Goal: Task Accomplishment & Management: Manage account settings

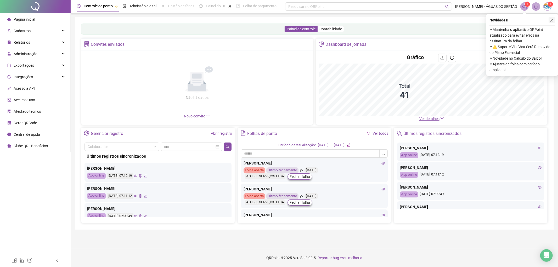
click at [554, 20] on icon "close" at bounding box center [552, 20] width 4 height 4
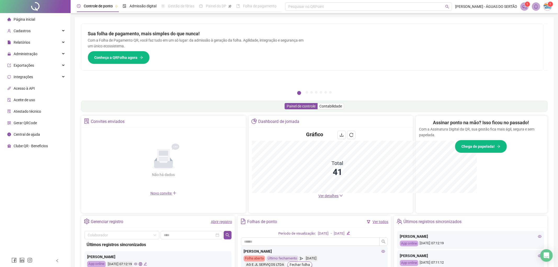
click at [552, 21] on div "Controle de ponto Admissão digital Gestão de férias Painel do DP Folha de pagam…" at bounding box center [315, 170] width 488 height 341
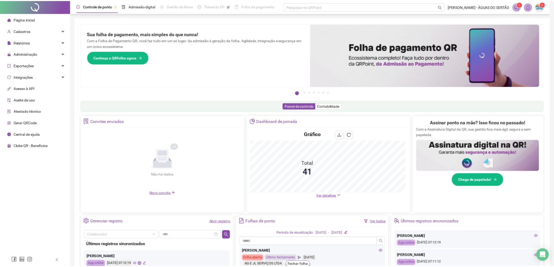
scroll to position [2, 0]
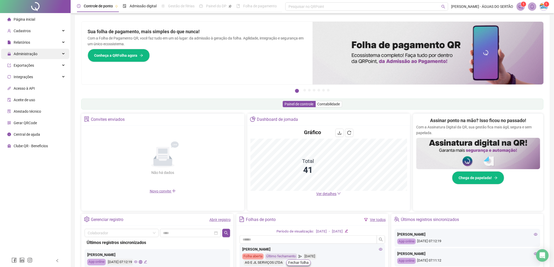
click at [46, 54] on div "Administração" at bounding box center [35, 54] width 68 height 10
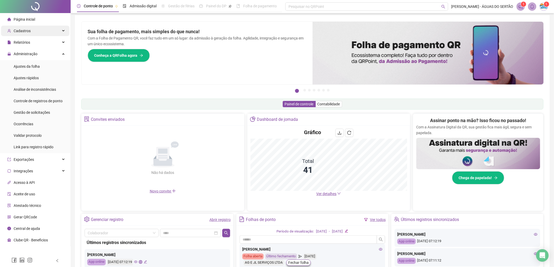
click at [21, 38] on span "Relatórios" at bounding box center [18, 42] width 23 height 10
click at [21, 33] on span "Cadastros" at bounding box center [22, 31] width 17 height 4
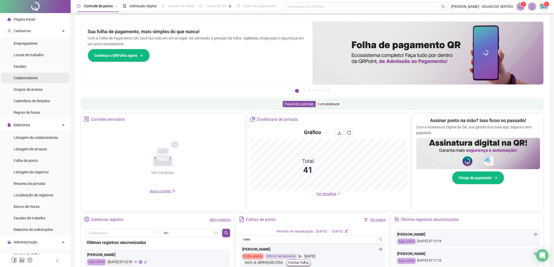
click at [28, 76] on span "Colaboradores" at bounding box center [26, 78] width 24 height 4
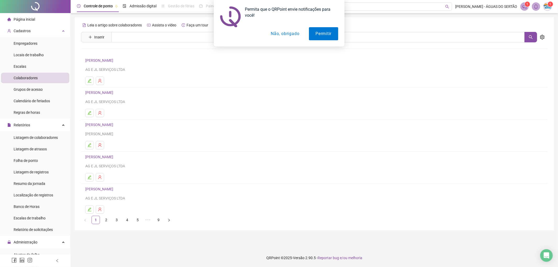
click at [276, 35] on button "Não, obrigado" at bounding box center [285, 33] width 42 height 13
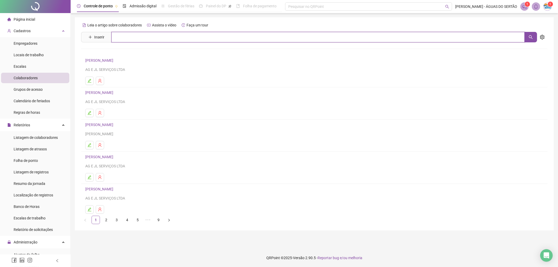
click at [142, 40] on input "text" at bounding box center [318, 37] width 414 height 10
type input "*"
click at [136, 35] on input "*" at bounding box center [318, 37] width 414 height 10
click at [268, 27] on div "Leia o artigo sobre colaboradores Assista o vídeo Faça um tour" at bounding box center [314, 25] width 467 height 8
click at [96, 36] on span "Inserir" at bounding box center [99, 37] width 10 height 6
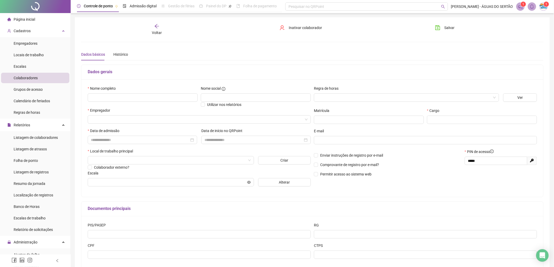
type input "*****"
click at [127, 98] on input "text" at bounding box center [143, 97] width 110 height 8
type input "*****"
drag, startPoint x: 104, startPoint y: 100, endPoint x: 87, endPoint y: 97, distance: 17.2
click at [70, 94] on div "Página inicial Cadastros Empregadores Locais de trabalho Escalas Colaboradores …" at bounding box center [277, 149] width 554 height 299
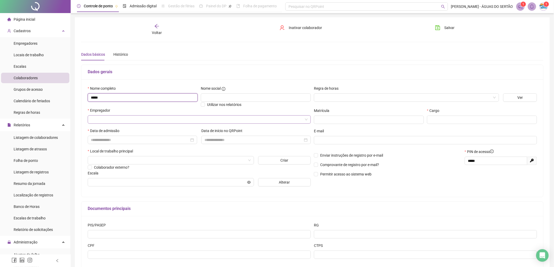
paste input "text"
drag, startPoint x: 114, startPoint y: 99, endPoint x: 262, endPoint y: 222, distance: 193.0
click at [262, 222] on div "PIS/PASEP RG CPF CTPS" at bounding box center [312, 242] width 462 height 53
click at [106, 102] on input "text" at bounding box center [143, 97] width 110 height 8
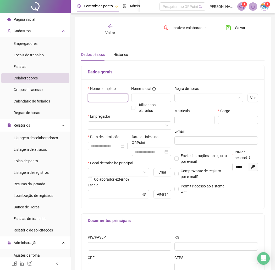
click at [97, 102] on input "text" at bounding box center [108, 97] width 40 height 8
type input "**********"
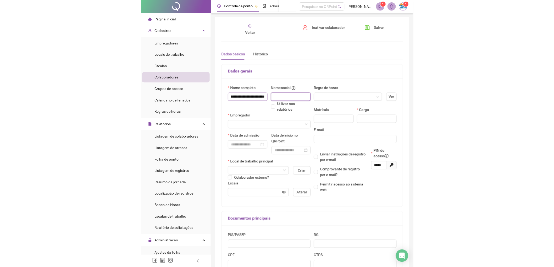
scroll to position [0, 0]
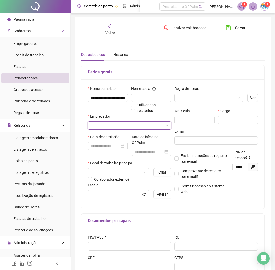
click at [111, 126] on input "search" at bounding box center [127, 125] width 72 height 8
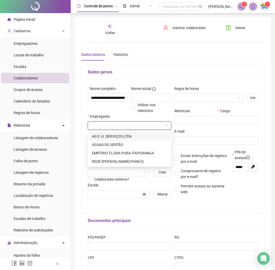
click at [165, 125] on span at bounding box center [129, 125] width 77 height 8
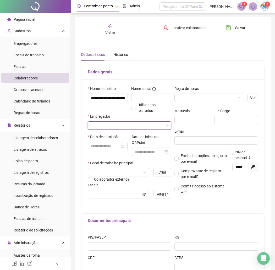
click at [134, 128] on input "search" at bounding box center [127, 125] width 72 height 8
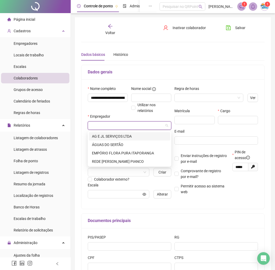
click at [112, 136] on div "AG E JL SERVIÇOS LTDA" at bounding box center [129, 136] width 75 height 6
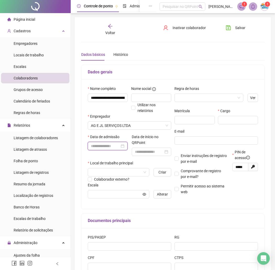
click at [102, 149] on input at bounding box center [105, 146] width 29 height 6
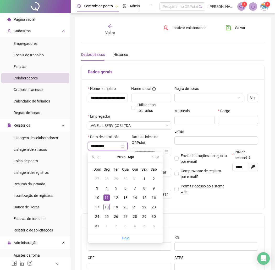
type input "**********"
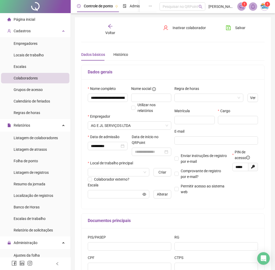
click at [219, 214] on div "Documentos principais" at bounding box center [172, 220] width 183 height 15
click at [145, 154] on input at bounding box center [149, 152] width 29 height 6
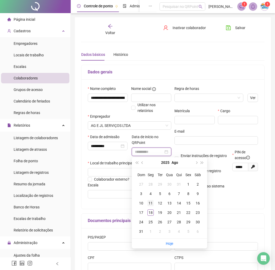
type input "**********"
click at [149, 204] on div "11" at bounding box center [150, 203] width 6 height 6
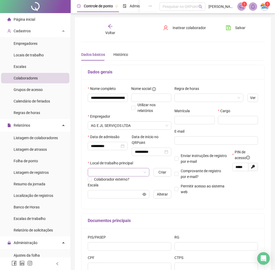
click at [120, 174] on input "search" at bounding box center [116, 172] width 51 height 8
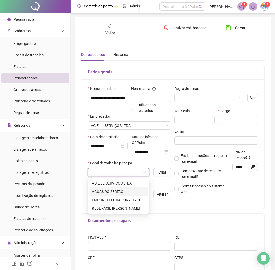
click at [105, 190] on div "ÁGUAS DO SERTÃO" at bounding box center [118, 191] width 53 height 6
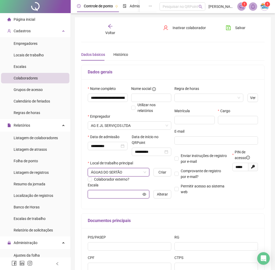
click at [107, 193] on input "text" at bounding box center [116, 194] width 51 height 6
click at [155, 196] on button "Alterar" at bounding box center [162, 194] width 18 height 8
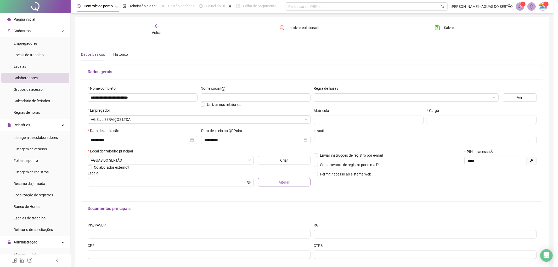
click at [286, 181] on span "Alterar" at bounding box center [284, 183] width 11 height 6
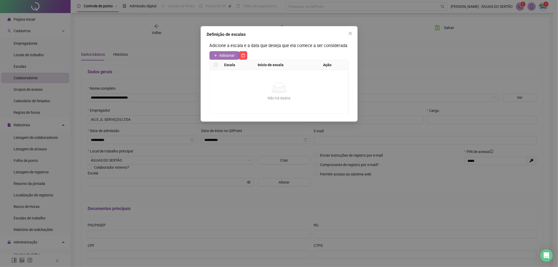
click at [225, 54] on span "Adicionar" at bounding box center [227, 56] width 15 height 6
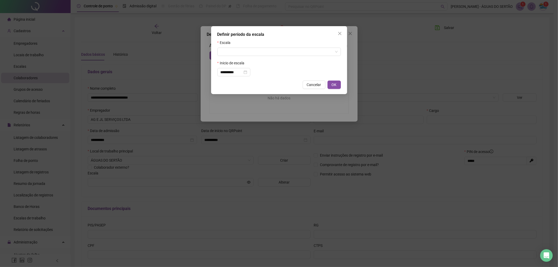
click at [247, 56] on form "**********" at bounding box center [279, 58] width 124 height 37
click at [235, 54] on input "search" at bounding box center [277, 52] width 113 height 8
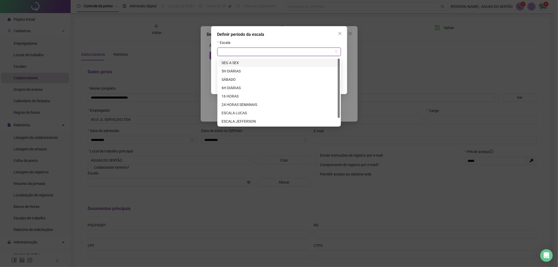
click at [233, 62] on div "SEG A SEX" at bounding box center [279, 63] width 115 height 6
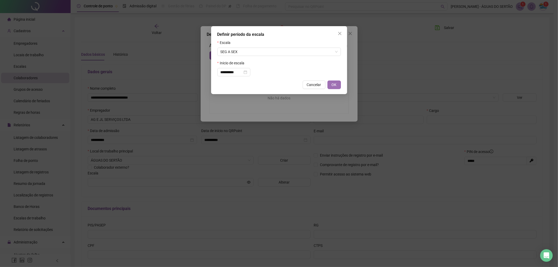
click at [333, 85] on span "OK" at bounding box center [334, 85] width 5 height 6
click at [333, 85] on div "**********" at bounding box center [279, 133] width 558 height 267
type input "*********"
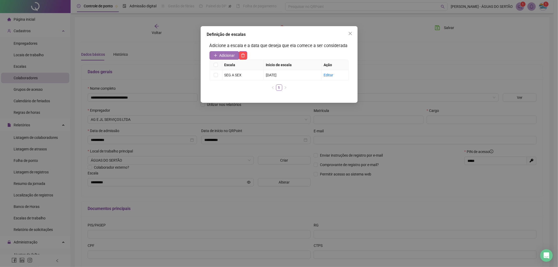
click at [222, 54] on span "Adicionar" at bounding box center [227, 56] width 15 height 6
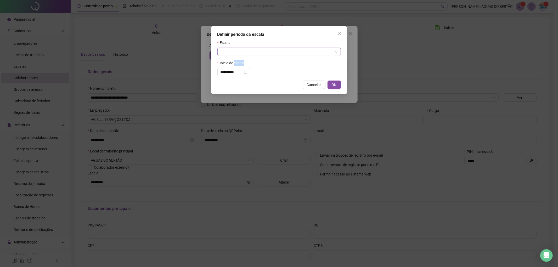
click at [236, 51] on input "search" at bounding box center [277, 52] width 113 height 8
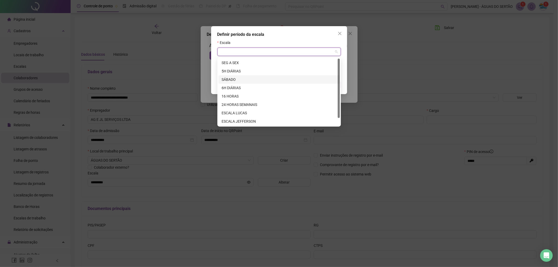
click at [233, 77] on div "SÁBADO" at bounding box center [279, 80] width 115 height 6
click at [233, 76] on div "**********" at bounding box center [233, 72] width 33 height 8
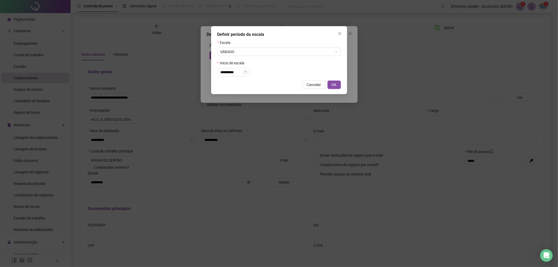
click at [327, 69] on div "**********" at bounding box center [279, 72] width 124 height 8
click at [337, 83] on button "OK" at bounding box center [334, 85] width 13 height 8
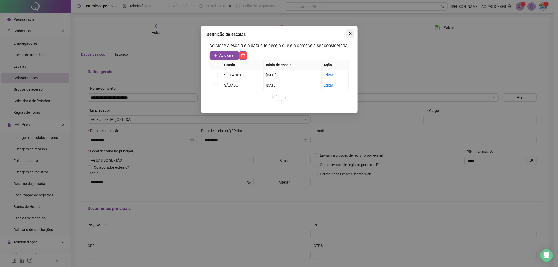
click at [349, 36] on button "Close" at bounding box center [350, 33] width 8 height 8
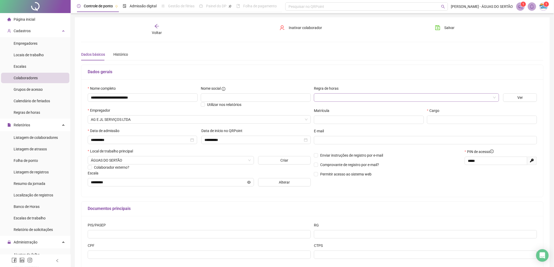
drag, startPoint x: 326, startPoint y: 94, endPoint x: 328, endPoint y: 97, distance: 3.6
click at [326, 94] on input "search" at bounding box center [404, 98] width 174 height 8
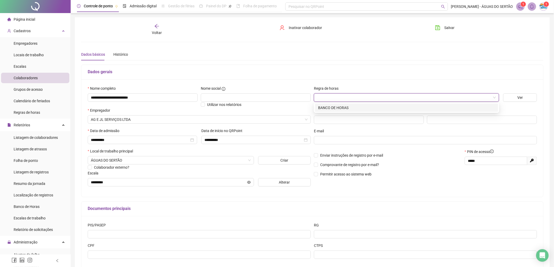
click at [333, 111] on div "BANCO DE HORAS" at bounding box center [406, 108] width 183 height 8
click at [333, 111] on div "Matrícula" at bounding box center [369, 112] width 110 height 8
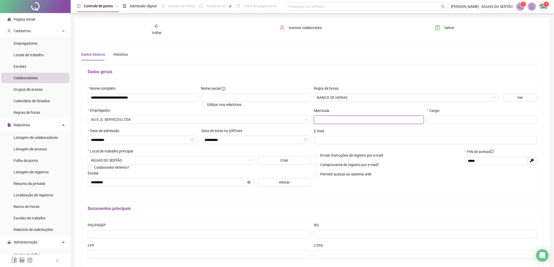
click at [354, 122] on input "text" at bounding box center [369, 120] width 110 height 8
click at [421, 117] on input "text" at bounding box center [369, 120] width 110 height 8
click at [436, 119] on input "text" at bounding box center [482, 120] width 110 height 8
type input "**********"
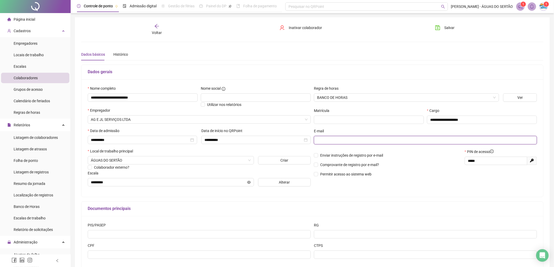
click at [348, 142] on input "text" at bounding box center [425, 140] width 216 height 6
click at [341, 142] on input "text" at bounding box center [425, 140] width 216 height 6
paste input "******"
drag, startPoint x: 336, startPoint y: 142, endPoint x: 291, endPoint y: 144, distance: 44.6
click at [291, 144] on div "**********" at bounding box center [312, 138] width 452 height 105
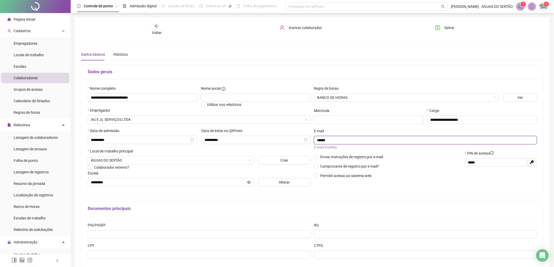
click at [330, 142] on input "******" at bounding box center [425, 140] width 216 height 6
drag, startPoint x: 334, startPoint y: 143, endPoint x: 312, endPoint y: 142, distance: 22.0
click at [312, 142] on div "**********" at bounding box center [312, 138] width 452 height 105
click at [333, 138] on input "******" at bounding box center [425, 140] width 216 height 6
drag, startPoint x: 333, startPoint y: 140, endPoint x: 317, endPoint y: 142, distance: 16.1
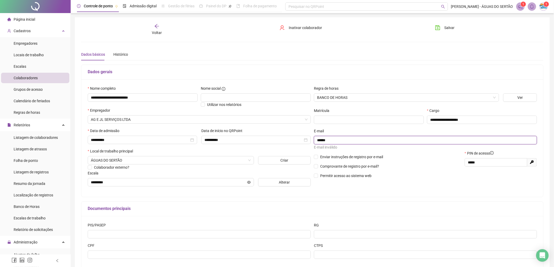
click at [317, 142] on input "******" at bounding box center [425, 140] width 216 height 6
drag, startPoint x: 333, startPoint y: 139, endPoint x: 304, endPoint y: 140, distance: 28.8
click at [304, 140] on div "**********" at bounding box center [312, 138] width 452 height 105
click at [334, 139] on input "******" at bounding box center [425, 140] width 216 height 6
drag, startPoint x: 339, startPoint y: 142, endPoint x: 303, endPoint y: 142, distance: 36.1
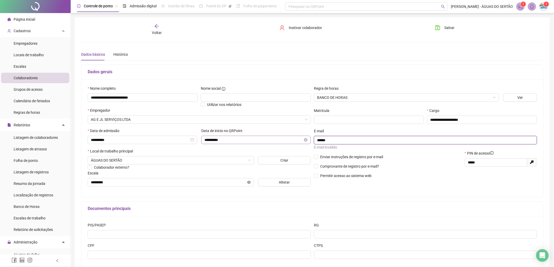
click at [303, 142] on div "**********" at bounding box center [312, 138] width 452 height 105
paste input "**********"
type input "**********"
click at [337, 157] on span "Enviar instruções de registro por e-mail" at bounding box center [351, 155] width 63 height 4
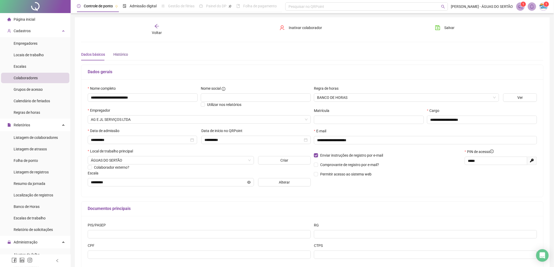
click at [120, 52] on div "Histórico" at bounding box center [120, 55] width 15 height 6
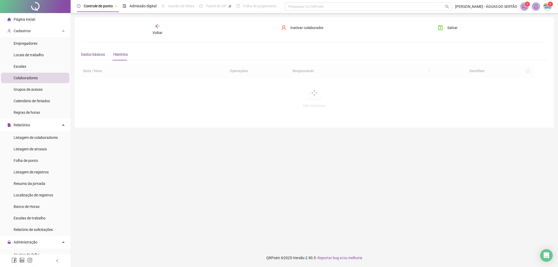
click at [100, 54] on div "Dados básicos" at bounding box center [93, 55] width 24 height 6
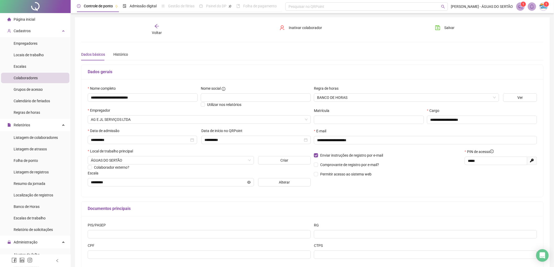
scroll to position [32, 0]
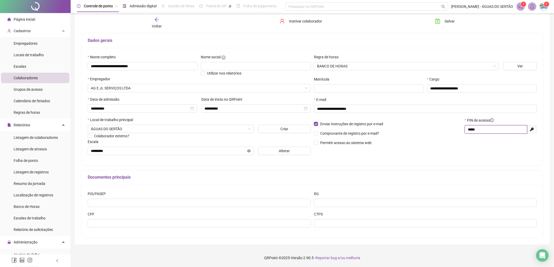
drag, startPoint x: 490, startPoint y: 130, endPoint x: 430, endPoint y: 133, distance: 60.6
click at [431, 133] on div "Enviar instruções de registro por e-mail Comprovante de registro por e-mail? Pe…" at bounding box center [425, 134] width 226 height 32
type input "****"
click at [474, 143] on div "PIN de acesso **** Gerar novo pin" at bounding box center [500, 134] width 75 height 32
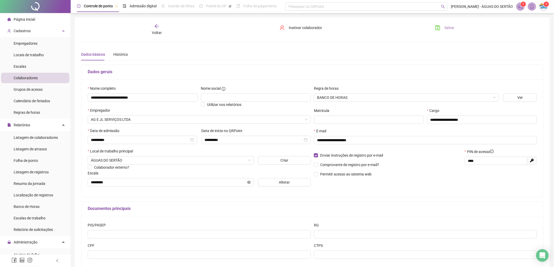
click at [450, 26] on span "Salvar" at bounding box center [449, 28] width 10 height 6
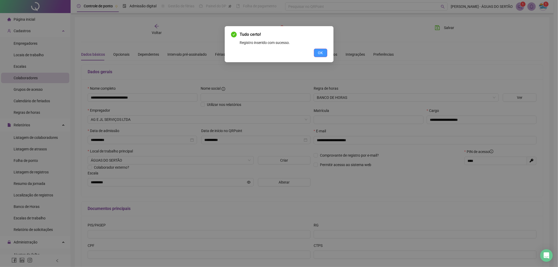
click at [320, 50] on span "OK" at bounding box center [320, 53] width 5 height 6
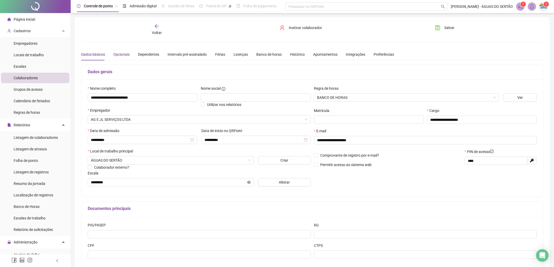
click at [116, 56] on div "Opcionais" at bounding box center [121, 55] width 16 height 6
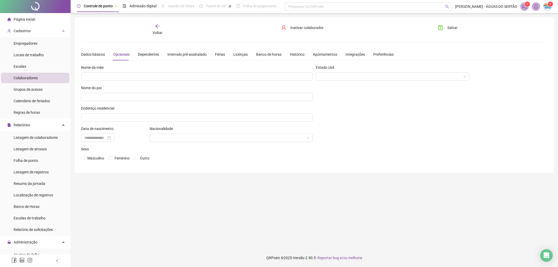
click at [137, 54] on div "Dados básicos Opcionais Dependentes Intervalo pré-assinalado Férias Licenças Ba…" at bounding box center [237, 54] width 313 height 12
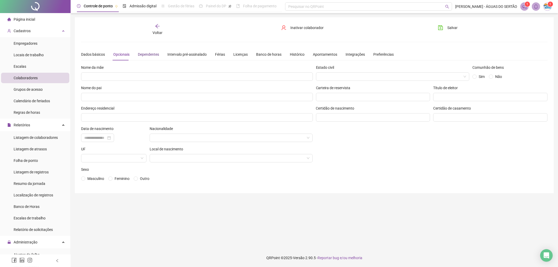
click at [141, 54] on div "Dependentes" at bounding box center [148, 55] width 21 height 6
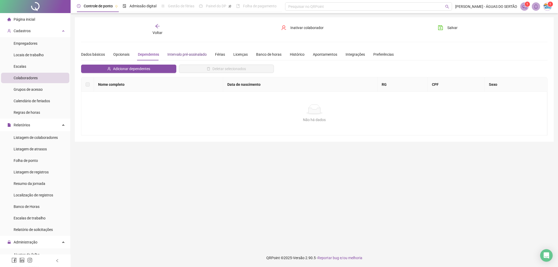
click at [176, 55] on div "Intervalo pré-assinalado" at bounding box center [187, 55] width 39 height 6
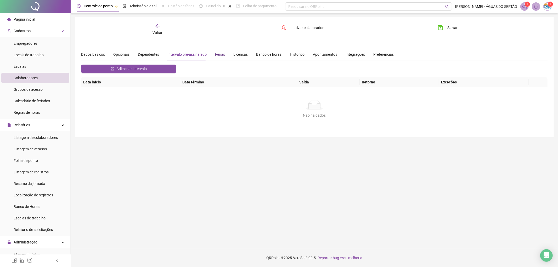
click at [219, 56] on div "Férias" at bounding box center [220, 55] width 10 height 6
click at [244, 57] on div "Licenças" at bounding box center [240, 54] width 14 height 12
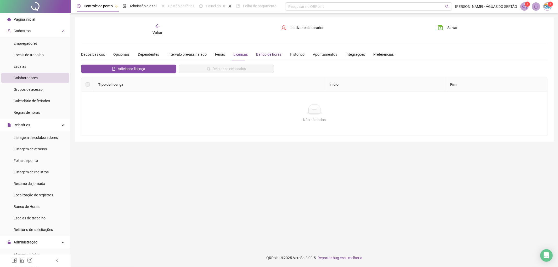
click at [264, 56] on div "Banco de horas" at bounding box center [268, 55] width 25 height 6
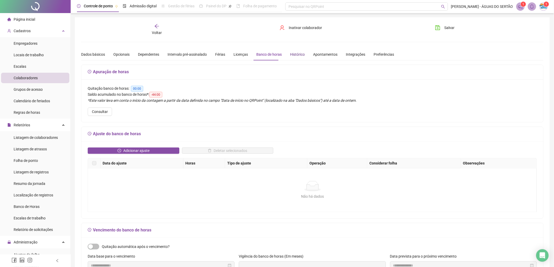
click at [294, 55] on div "Histórico" at bounding box center [297, 55] width 15 height 6
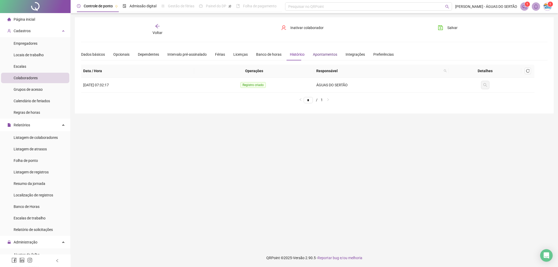
click at [313, 55] on div "Apontamentos" at bounding box center [325, 55] width 24 height 6
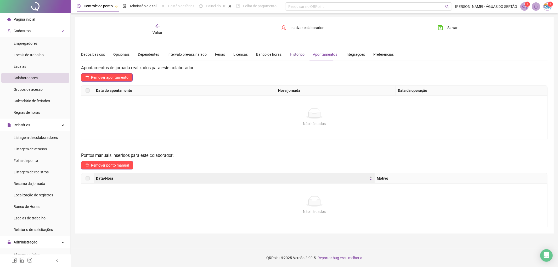
click at [297, 53] on div "Histórico" at bounding box center [297, 55] width 15 height 6
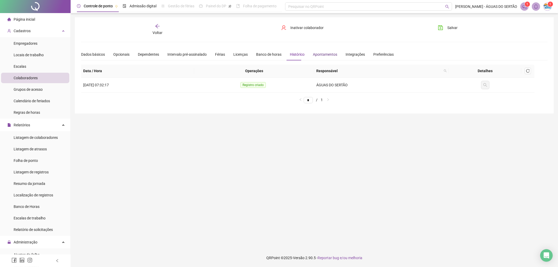
click at [325, 54] on div "Apontamentos" at bounding box center [325, 55] width 24 height 6
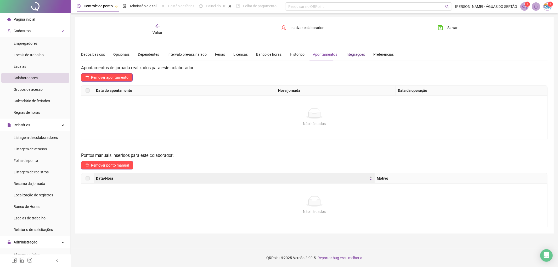
click at [350, 54] on div "Integrações" at bounding box center [355, 55] width 19 height 6
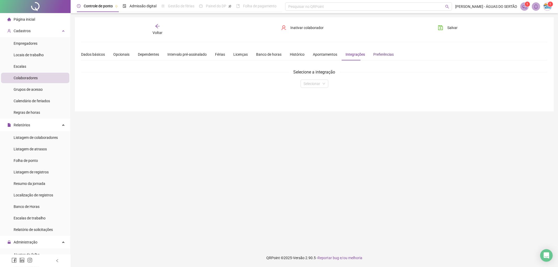
click at [380, 56] on div "Preferências" at bounding box center [383, 55] width 20 height 6
click at [88, 54] on div "Dados básicos" at bounding box center [93, 55] width 24 height 6
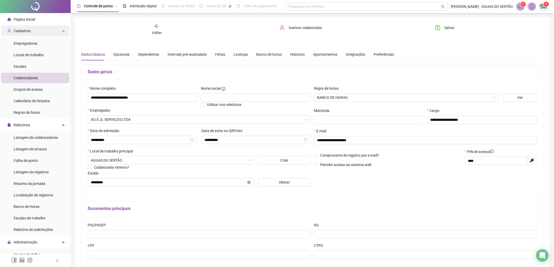
click at [26, 31] on span "Cadastros" at bounding box center [22, 31] width 17 height 4
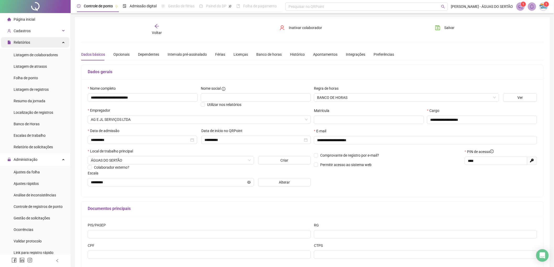
click at [32, 42] on div "Relatórios" at bounding box center [35, 42] width 68 height 10
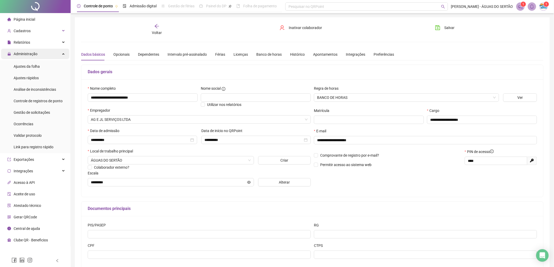
click at [35, 54] on span "Administração" at bounding box center [26, 54] width 24 height 4
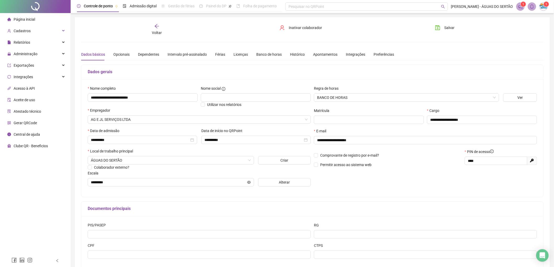
click at [32, 121] on span "Gerar QRCode" at bounding box center [25, 123] width 23 height 4
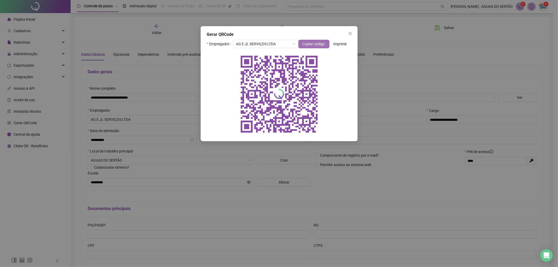
click at [313, 41] on span "Copiar código" at bounding box center [314, 44] width 23 height 6
click at [349, 35] on icon "close" at bounding box center [350, 33] width 4 height 4
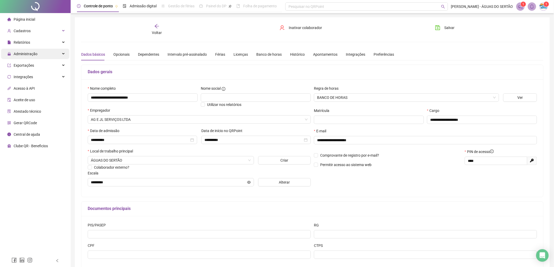
click at [31, 58] on span "Administração" at bounding box center [22, 54] width 30 height 10
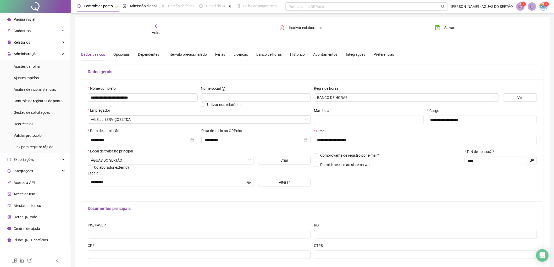
drag, startPoint x: 27, startPoint y: 70, endPoint x: 68, endPoint y: 72, distance: 40.6
click at [28, 70] on div "Ajustes da folha" at bounding box center [27, 66] width 26 height 10
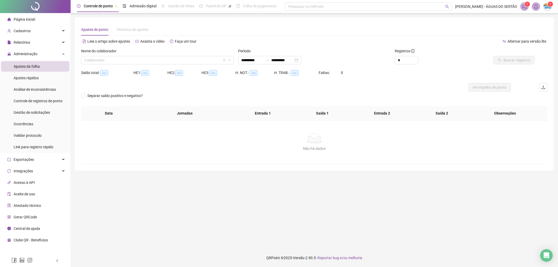
type input "**********"
click at [101, 57] on input "search" at bounding box center [155, 60] width 142 height 8
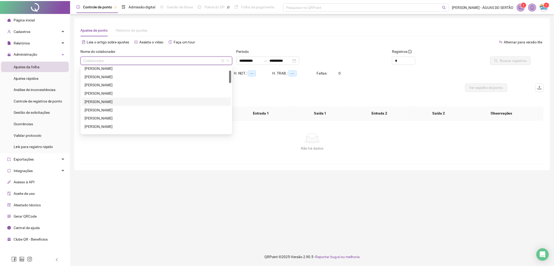
scroll to position [39, 0]
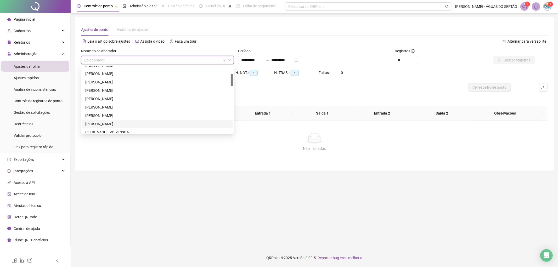
click at [102, 126] on div "[PERSON_NAME]" at bounding box center [157, 124] width 144 height 6
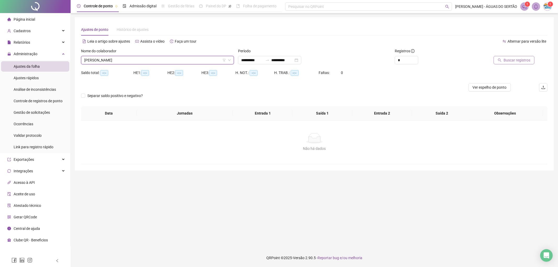
click at [496, 60] on button "Buscar registros" at bounding box center [514, 60] width 41 height 8
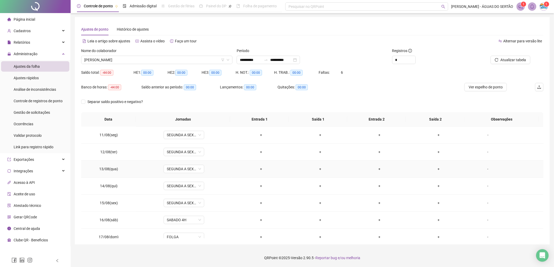
scroll to position [0, 0]
click at [260, 137] on div "+" at bounding box center [261, 135] width 51 height 6
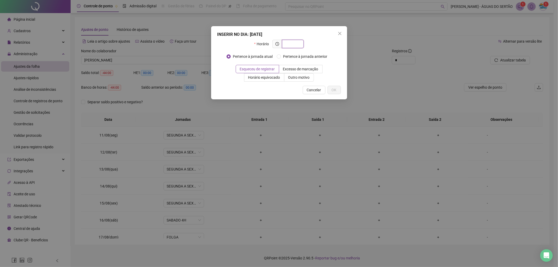
click at [296, 42] on input "text" at bounding box center [292, 44] width 14 height 6
type input "*"
type input "*****"
click at [305, 71] on span "Excesso de marcação" at bounding box center [300, 69] width 35 height 4
click at [338, 89] on button "OK" at bounding box center [334, 90] width 13 height 8
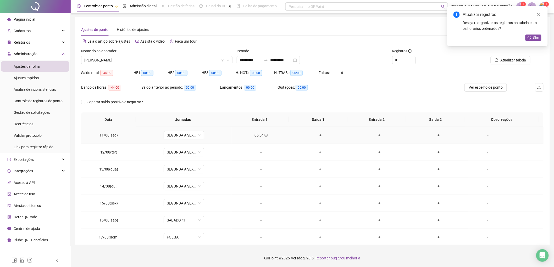
click at [317, 137] on div "+" at bounding box center [320, 135] width 51 height 6
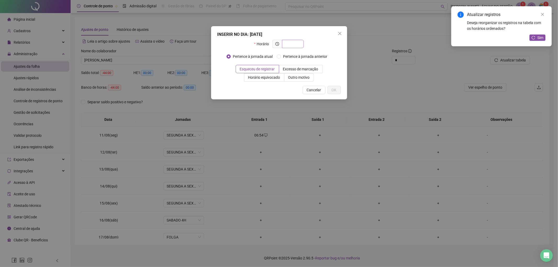
click at [297, 44] on input "text" at bounding box center [292, 44] width 14 height 6
type input "*****"
click at [263, 74] on label "Horário equivocado" at bounding box center [264, 77] width 40 height 8
click at [338, 93] on button "OK" at bounding box center [334, 90] width 13 height 8
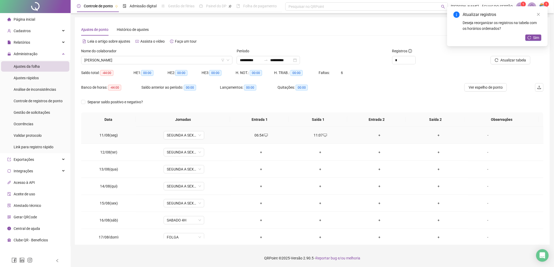
click at [377, 136] on div "+" at bounding box center [379, 135] width 51 height 6
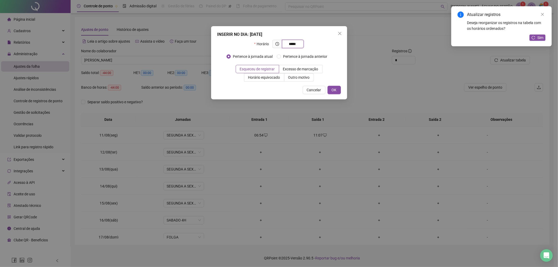
type input "*****"
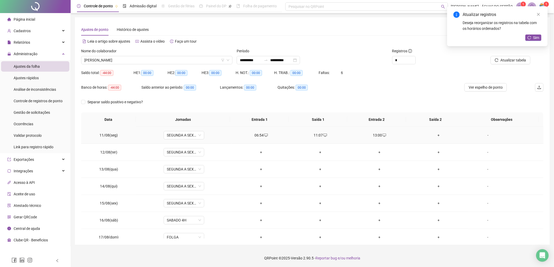
click at [436, 134] on div "+" at bounding box center [438, 135] width 51 height 6
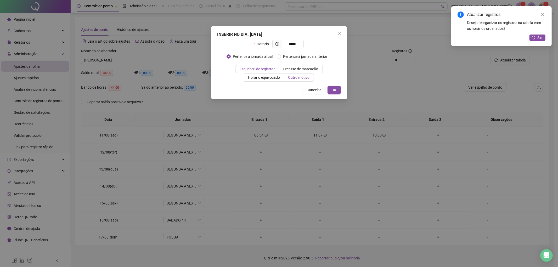
type input "*****"
click at [299, 77] on span "Outro motivo" at bounding box center [298, 77] width 21 height 4
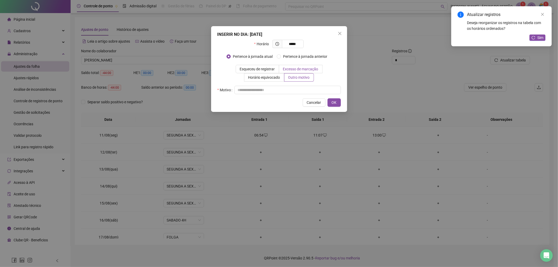
click at [308, 72] on label "Excesso de marcação" at bounding box center [300, 69] width 43 height 8
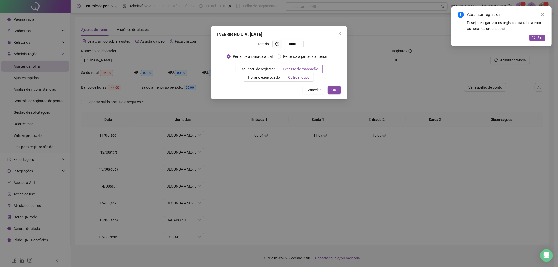
click at [311, 79] on label "Outro motivo" at bounding box center [300, 77] width 30 height 8
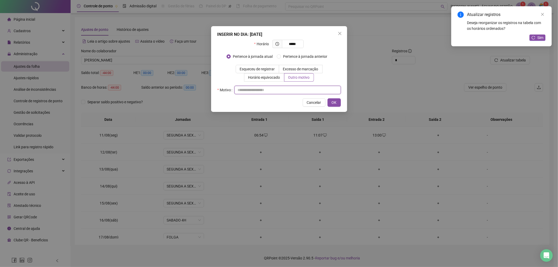
click at [291, 87] on input "text" at bounding box center [288, 90] width 107 height 8
type input "*"
type input "**********"
click at [334, 104] on span "OK" at bounding box center [334, 103] width 5 height 6
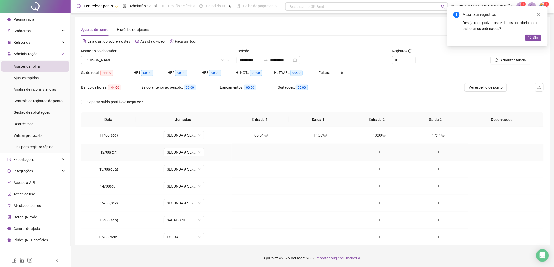
click at [257, 153] on div "+" at bounding box center [261, 152] width 51 height 6
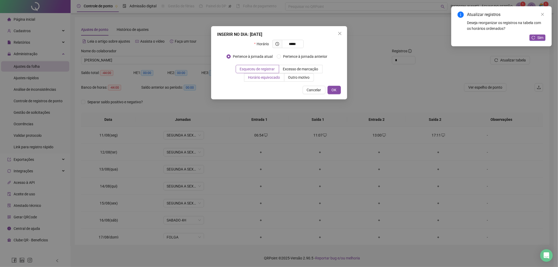
type input "*****"
click at [270, 77] on span "Horário equivocado" at bounding box center [264, 77] width 32 height 4
click at [331, 90] on button "OK" at bounding box center [334, 90] width 13 height 8
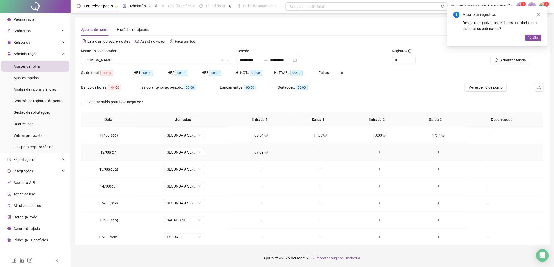
click at [318, 152] on div "+" at bounding box center [320, 152] width 51 height 6
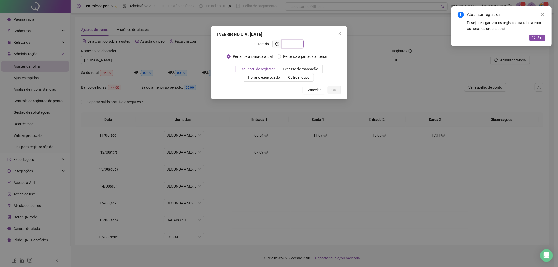
click at [293, 47] on input "text" at bounding box center [292, 44] width 14 height 6
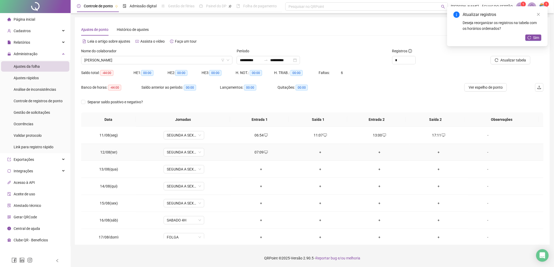
click at [322, 150] on div "+" at bounding box center [320, 152] width 51 height 6
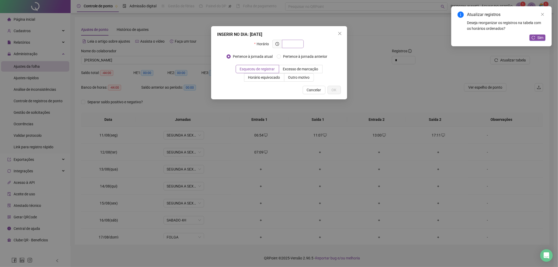
click at [296, 42] on input "text" at bounding box center [292, 44] width 14 height 6
type input "*****"
click at [287, 64] on div "Pertence à jornada atual [GEOGRAPHIC_DATA] à jornada anterior" at bounding box center [279, 58] width 105 height 13
click at [297, 66] on label "Excesso de marcação" at bounding box center [300, 69] width 43 height 8
click at [305, 68] on span "Excesso de marcação" at bounding box center [300, 69] width 35 height 4
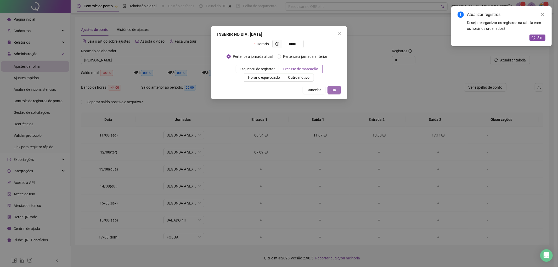
click at [337, 87] on button "OK" at bounding box center [334, 90] width 13 height 8
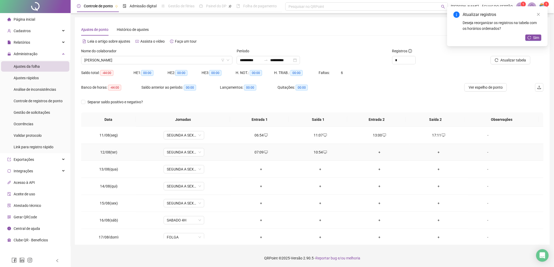
click at [378, 153] on div "+" at bounding box center [379, 152] width 51 height 6
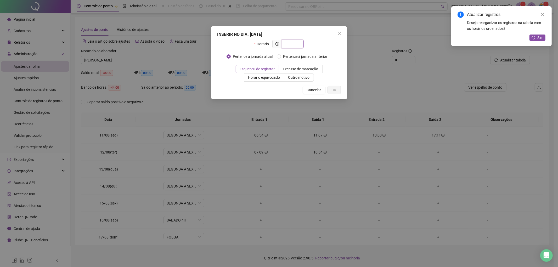
click at [299, 43] on input "text" at bounding box center [292, 44] width 14 height 6
type input "*****"
click at [307, 66] on label "Excesso de marcação" at bounding box center [300, 69] width 43 height 8
click at [257, 77] on span "Horário equivocado" at bounding box center [264, 77] width 32 height 4
click at [335, 87] on span "OK" at bounding box center [334, 90] width 5 height 6
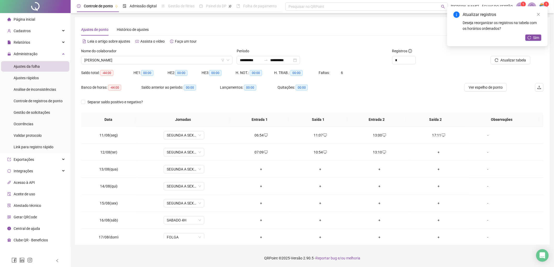
click at [433, 151] on div "+" at bounding box center [438, 152] width 51 height 6
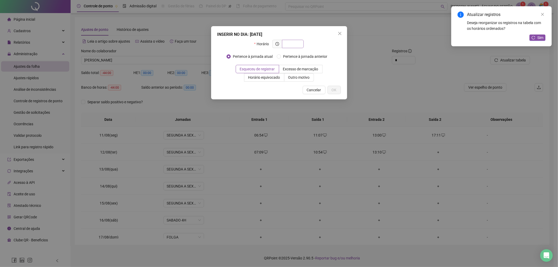
click at [299, 43] on input "text" at bounding box center [292, 44] width 14 height 6
type input "*****"
click at [334, 86] on button "OK" at bounding box center [334, 90] width 13 height 8
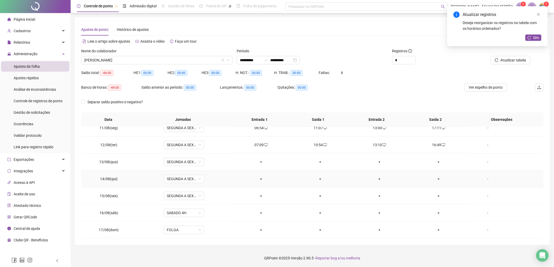
scroll to position [0, 0]
click at [260, 161] on div "+" at bounding box center [261, 162] width 51 height 6
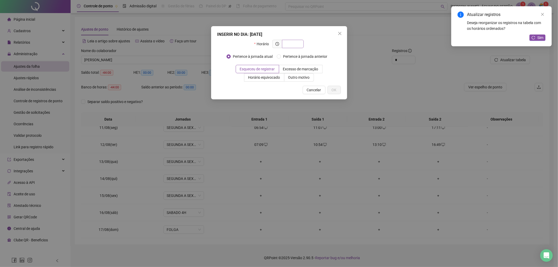
click at [289, 47] on span at bounding box center [293, 44] width 22 height 8
click at [293, 45] on input "text" at bounding box center [292, 44] width 14 height 6
click at [294, 45] on input "text" at bounding box center [292, 44] width 14 height 6
click at [294, 46] on input "text" at bounding box center [292, 44] width 14 height 6
click at [313, 48] on div "Horário" at bounding box center [279, 46] width 124 height 13
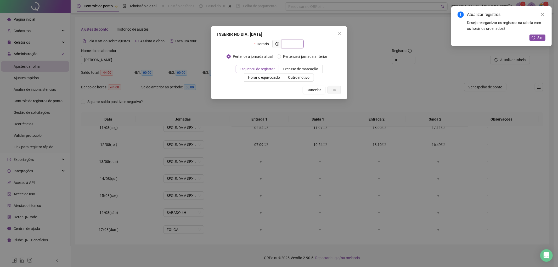
click at [296, 43] on input "text" at bounding box center [292, 44] width 14 height 6
click at [292, 44] on input "text" at bounding box center [292, 44] width 14 height 6
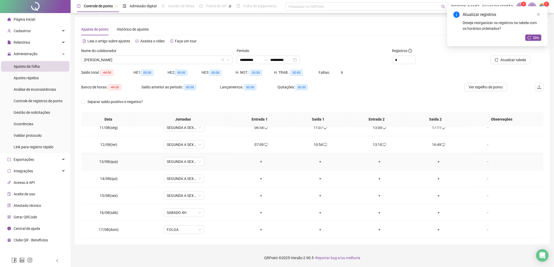
click at [255, 161] on div "+" at bounding box center [261, 162] width 51 height 6
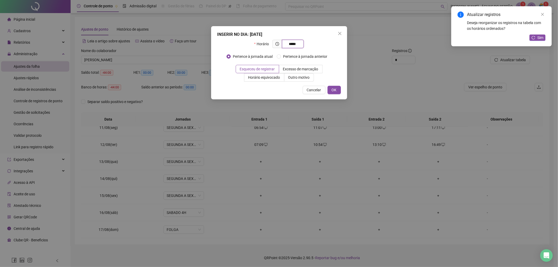
type input "*****"
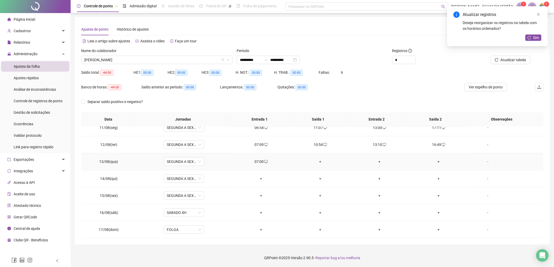
click at [321, 160] on div "+" at bounding box center [320, 162] width 51 height 6
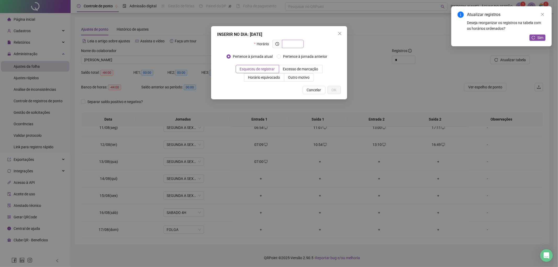
click at [292, 42] on input "text" at bounding box center [292, 44] width 14 height 6
type input "*****"
click at [308, 66] on label "Excesso de marcação" at bounding box center [300, 69] width 43 height 8
click at [263, 82] on div "INSERIR NO DIA : [DATE] Horário ***** Pertence à jornada atual Pertence à jorna…" at bounding box center [279, 62] width 136 height 73
click at [270, 80] on label "Horário equivocado" at bounding box center [264, 77] width 40 height 8
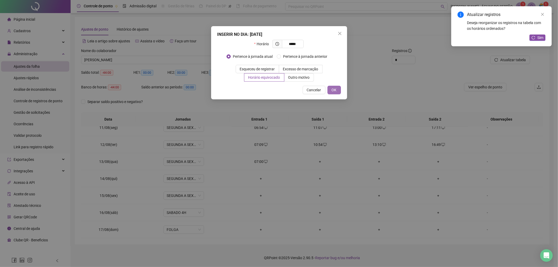
click at [337, 86] on div "INSERIR NO DIA : [DATE] Horário ***** Pertence à jornada atual Pertence à jorna…" at bounding box center [279, 62] width 136 height 73
click at [338, 88] on button "OK" at bounding box center [334, 90] width 13 height 8
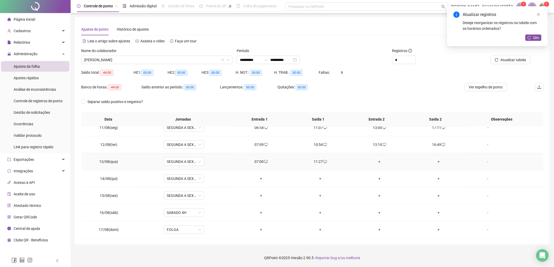
click at [378, 162] on div "+" at bounding box center [379, 162] width 51 height 6
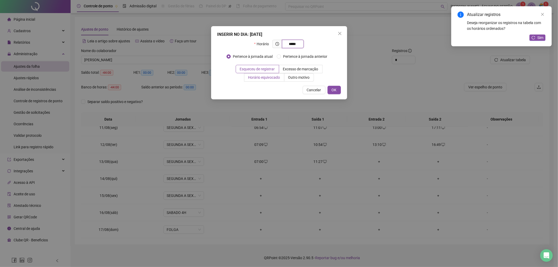
type input "*****"
drag, startPoint x: 268, startPoint y: 79, endPoint x: 291, endPoint y: 84, distance: 22.7
click at [268, 79] on span "Horário equivocado" at bounding box center [264, 77] width 32 height 4
click at [339, 88] on button "OK" at bounding box center [334, 90] width 13 height 8
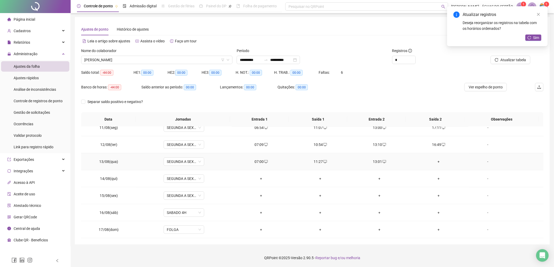
click at [437, 161] on div "+" at bounding box center [438, 162] width 51 height 6
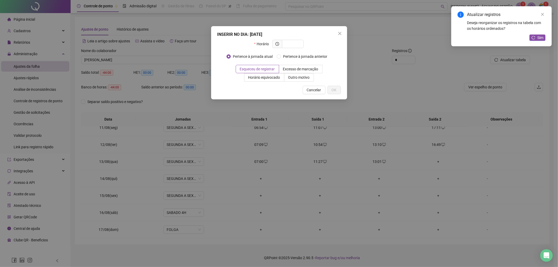
click at [301, 49] on div "Horário" at bounding box center [278, 46] width 49 height 13
click at [297, 46] on input "text" at bounding box center [292, 44] width 14 height 6
type input "*****"
click at [279, 80] on label "Horário equivocado" at bounding box center [264, 77] width 40 height 8
click at [332, 87] on span "OK" at bounding box center [334, 90] width 5 height 6
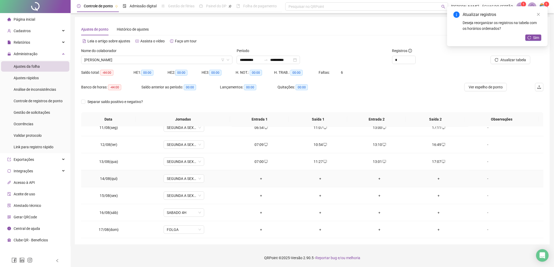
click at [260, 179] on div "+" at bounding box center [261, 179] width 51 height 6
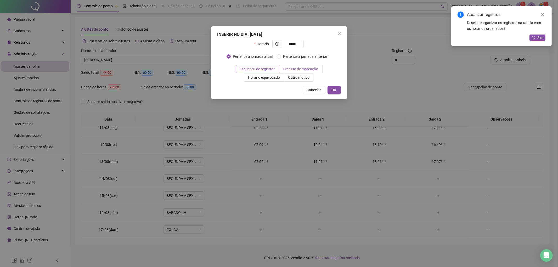
type input "*****"
click at [306, 69] on span "Excesso de marcação" at bounding box center [300, 69] width 35 height 4
click at [277, 77] on span "Horário equivocado" at bounding box center [264, 77] width 32 height 4
click at [335, 87] on span "OK" at bounding box center [334, 90] width 5 height 6
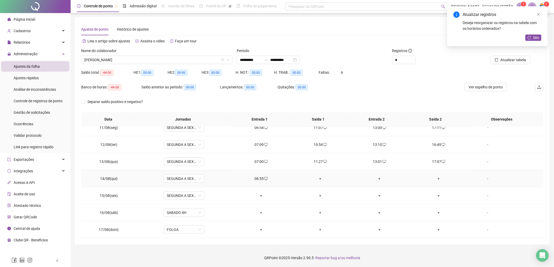
click at [319, 178] on div "+" at bounding box center [320, 179] width 51 height 6
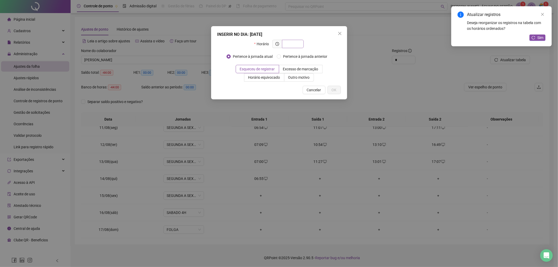
drag, startPoint x: 294, startPoint y: 37, endPoint x: 296, endPoint y: 40, distance: 3.5
click at [295, 38] on div "INSERIR NO DIA : [DATE] Horário Pertence à jornada atual Pertence à jornada ant…" at bounding box center [279, 62] width 136 height 73
click at [298, 43] on input "text" at bounding box center [292, 44] width 14 height 6
type input "*****"
click at [278, 79] on span "Horário equivocado" at bounding box center [264, 77] width 32 height 4
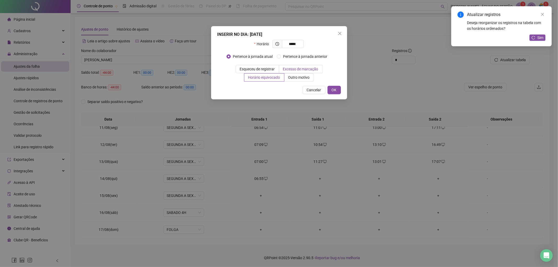
click at [297, 70] on span "Excesso de marcação" at bounding box center [300, 69] width 35 height 4
click at [332, 88] on span "OK" at bounding box center [334, 90] width 5 height 6
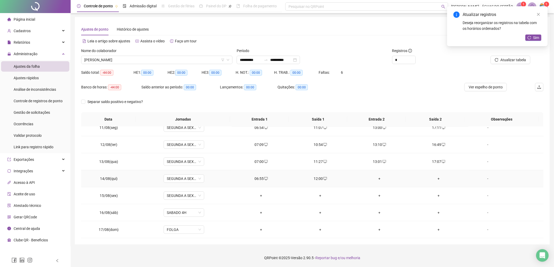
click at [379, 179] on div "+" at bounding box center [379, 179] width 51 height 6
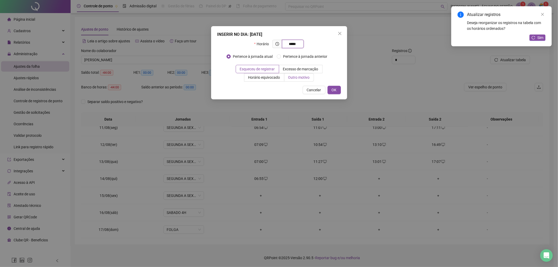
type input "*****"
click at [305, 74] on label "Outro motivo" at bounding box center [300, 77] width 30 height 8
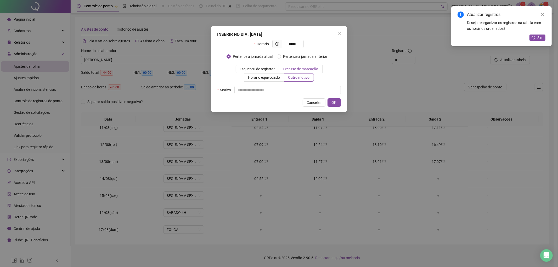
drag, startPoint x: 305, startPoint y: 71, endPoint x: 309, endPoint y: 69, distance: 3.6
click at [309, 69] on span "Excesso de marcação" at bounding box center [300, 69] width 35 height 4
click at [319, 68] on label "Excesso de marcação" at bounding box center [300, 69] width 43 height 8
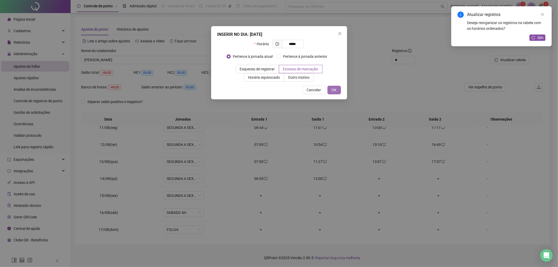
click at [335, 91] on span "OK" at bounding box center [334, 90] width 5 height 6
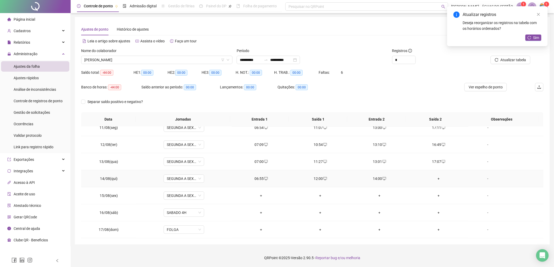
drag, startPoint x: 428, startPoint y: 178, endPoint x: 436, endPoint y: 177, distance: 7.4
click at [431, 177] on div "+" at bounding box center [438, 179] width 51 height 6
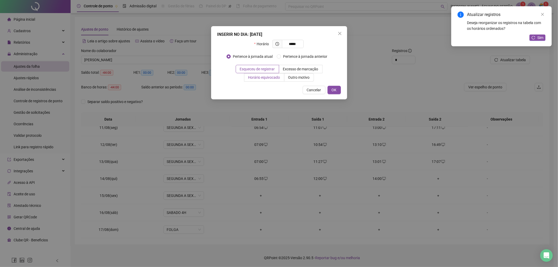
type input "*****"
click at [279, 80] on span "Horário equivocado" at bounding box center [264, 77] width 32 height 4
click at [338, 92] on button "OK" at bounding box center [334, 90] width 13 height 8
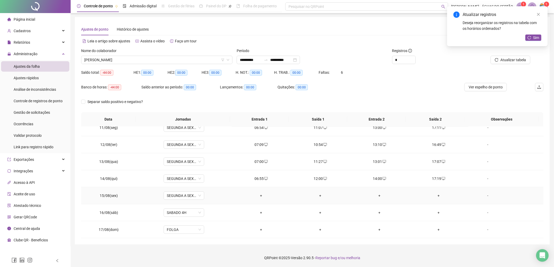
click at [258, 196] on div "+" at bounding box center [261, 196] width 51 height 6
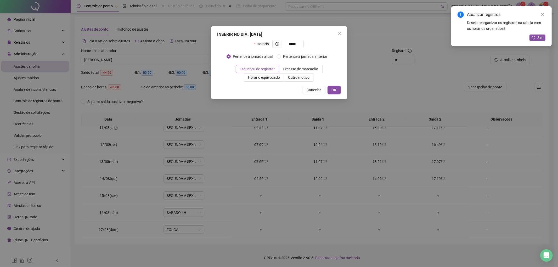
type input "*****"
drag, startPoint x: 274, startPoint y: 82, endPoint x: 272, endPoint y: 79, distance: 4.1
click at [273, 82] on div "INSERIR NO DIA : [DATE] Horário ***** Pertence à jornada atual Pertence à jorna…" at bounding box center [279, 62] width 136 height 73
click at [272, 77] on span "Horário equivocado" at bounding box center [264, 77] width 32 height 4
click at [334, 90] on span "OK" at bounding box center [334, 90] width 5 height 6
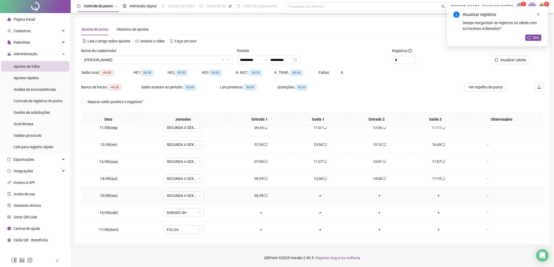
click at [318, 194] on div "+" at bounding box center [320, 196] width 51 height 6
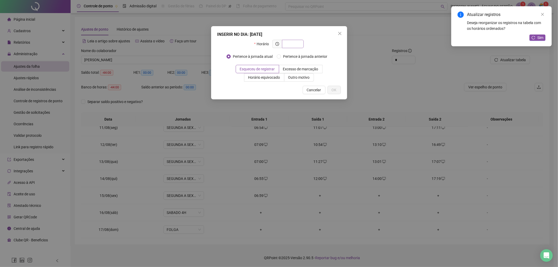
click at [292, 44] on input "text" at bounding box center [292, 44] width 14 height 6
drag, startPoint x: 335, startPoint y: 33, endPoint x: 340, endPoint y: 33, distance: 5.0
click at [337, 33] on div "INSERIR NO DIA : [DATE] Horário Pertence à jornada atual Pertence à jornada ant…" at bounding box center [279, 62] width 136 height 73
click at [340, 33] on icon "close" at bounding box center [340, 33] width 4 height 4
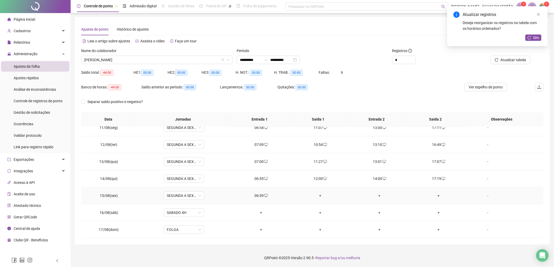
click at [319, 196] on div "+" at bounding box center [320, 196] width 51 height 6
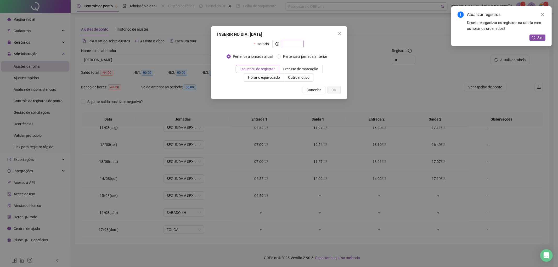
click at [291, 46] on input "text" at bounding box center [292, 44] width 14 height 6
click at [327, 46] on div "Horário" at bounding box center [279, 46] width 124 height 13
click at [340, 31] on icon "close" at bounding box center [340, 33] width 4 height 4
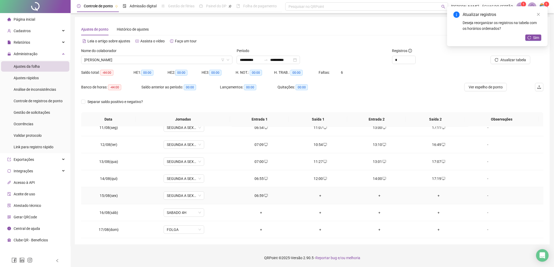
click at [321, 193] on div "+" at bounding box center [320, 196] width 51 height 6
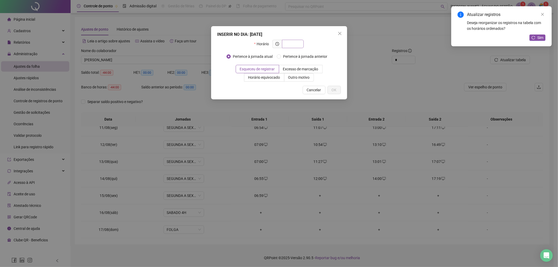
click at [291, 45] on input "text" at bounding box center [292, 44] width 14 height 6
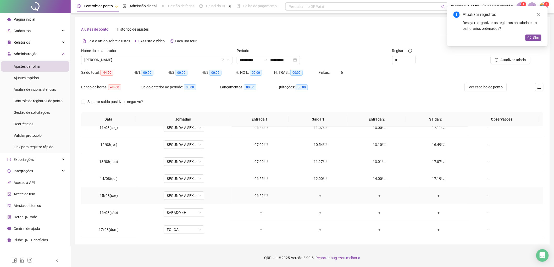
click at [322, 199] on td "+" at bounding box center [320, 195] width 59 height 17
click at [320, 195] on div "+" at bounding box center [320, 196] width 51 height 6
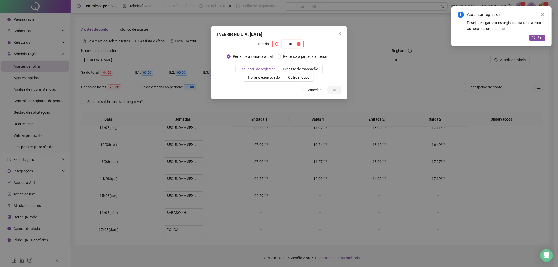
type input "*"
type input "*****"
click at [305, 67] on span "Excesso de marcação" at bounding box center [300, 69] width 35 height 4
click at [334, 86] on button "OK" at bounding box center [334, 90] width 13 height 8
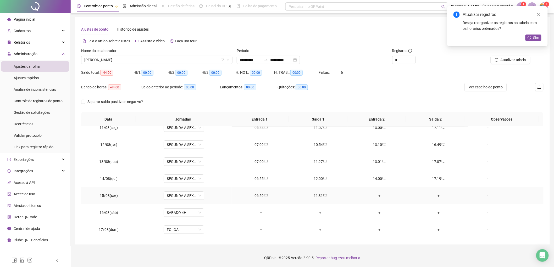
click at [372, 195] on div "+" at bounding box center [379, 196] width 51 height 6
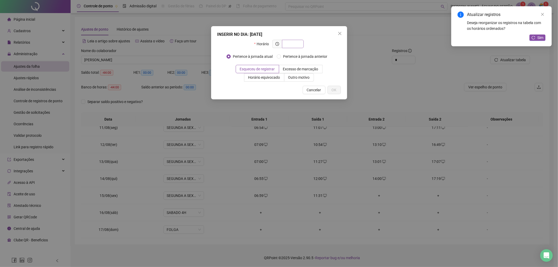
click at [295, 42] on input "text" at bounding box center [292, 44] width 14 height 6
type input "*****"
click at [293, 65] on label "Excesso de marcação" at bounding box center [300, 69] width 43 height 8
click at [335, 89] on span "OK" at bounding box center [334, 90] width 5 height 6
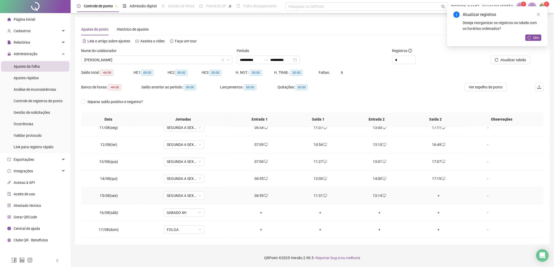
click at [436, 196] on div "+" at bounding box center [438, 196] width 51 height 6
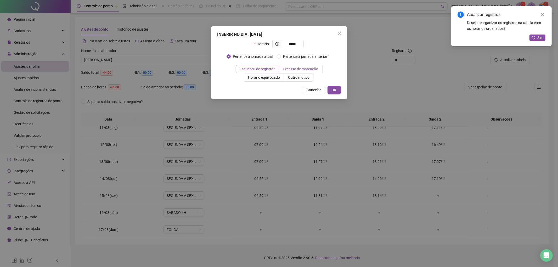
type input "*****"
click at [317, 66] on label "Excesso de marcação" at bounding box center [300, 69] width 43 height 8
drag, startPoint x: 259, startPoint y: 74, endPoint x: 267, endPoint y: 74, distance: 8.7
click at [259, 74] on label "Horário equivocado" at bounding box center [264, 77] width 40 height 8
click at [260, 71] on span "Esqueceu de registrar" at bounding box center [257, 69] width 35 height 4
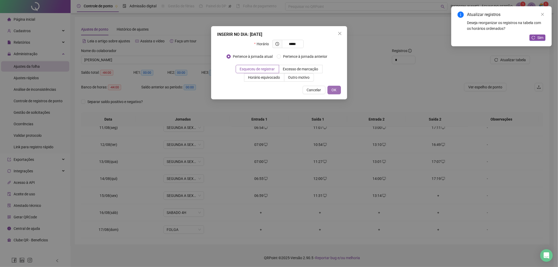
click at [335, 90] on span "OK" at bounding box center [334, 90] width 5 height 6
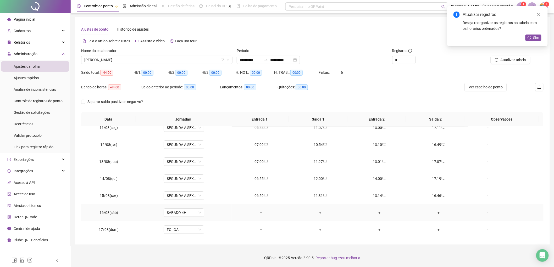
click at [261, 215] on div "+" at bounding box center [261, 213] width 51 height 6
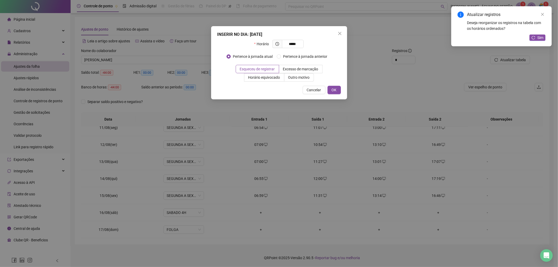
type input "*****"
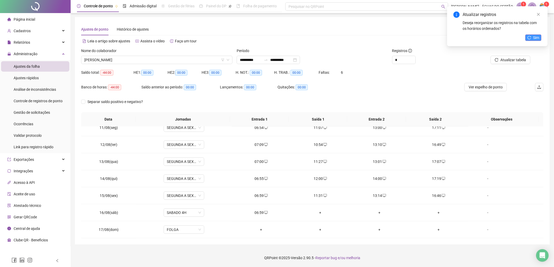
click at [533, 36] on span "Sim" at bounding box center [536, 38] width 6 height 6
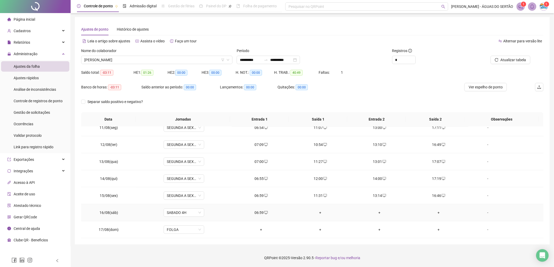
click at [315, 213] on div "+" at bounding box center [320, 213] width 51 height 6
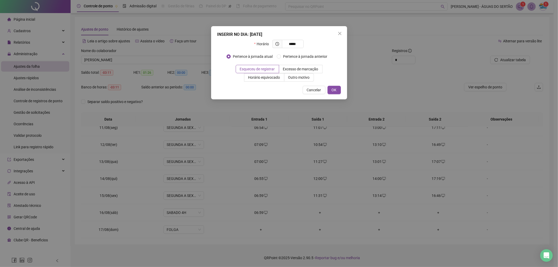
type input "*****"
drag, startPoint x: 333, startPoint y: 99, endPoint x: 332, endPoint y: 93, distance: 6.2
click at [332, 96] on div "INSERIR NO DIA : [DATE] Horário ***** Pertence à jornada atual Pertence à jorna…" at bounding box center [279, 62] width 136 height 73
click at [332, 92] on span "OK" at bounding box center [334, 90] width 5 height 6
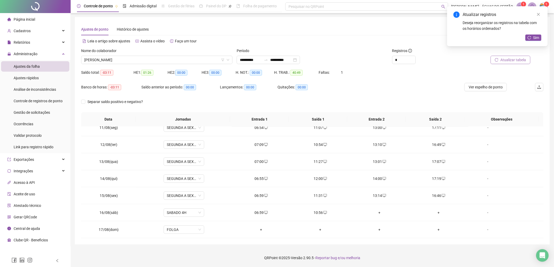
click at [508, 58] on span "Atualizar tabela" at bounding box center [513, 60] width 26 height 6
click at [41, 22] on li "Página inicial" at bounding box center [35, 19] width 68 height 10
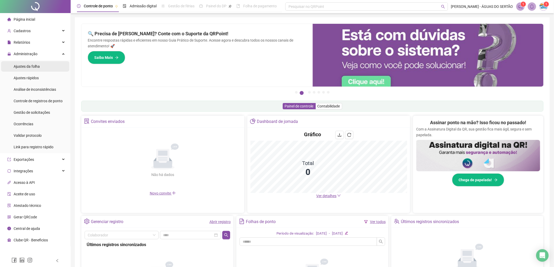
click at [35, 62] on div "Ajustes da folha" at bounding box center [27, 66] width 26 height 10
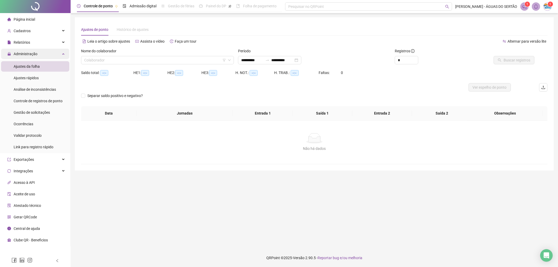
type input "**********"
click at [31, 17] on span "Página inicial" at bounding box center [24, 19] width 21 height 4
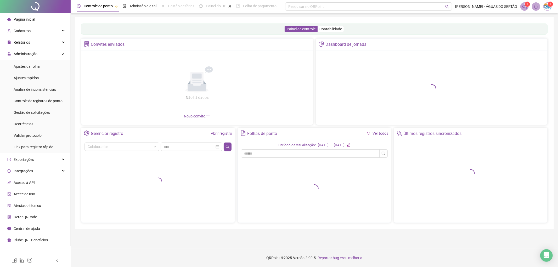
click at [39, 66] on li "Ajustes da folha" at bounding box center [35, 66] width 68 height 10
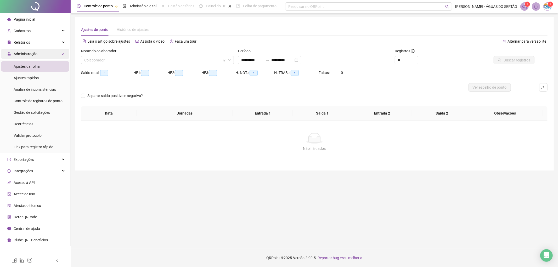
click at [28, 54] on span "Administração" at bounding box center [26, 54] width 24 height 4
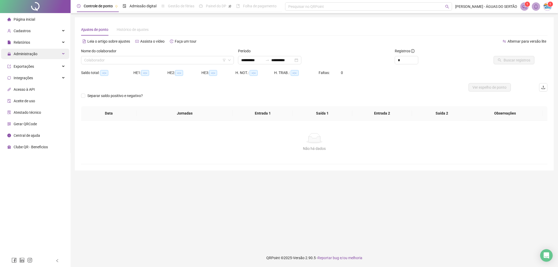
type input "**********"
click at [38, 19] on li "Página inicial" at bounding box center [35, 19] width 68 height 10
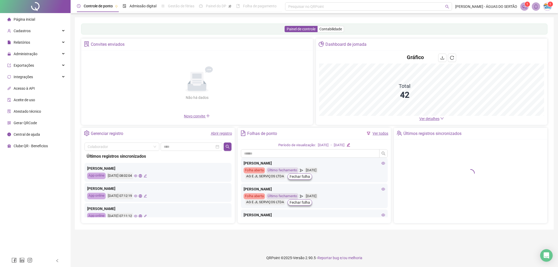
click at [423, 119] on span "Ver detalhes" at bounding box center [430, 119] width 20 height 4
